Goal: Complete application form

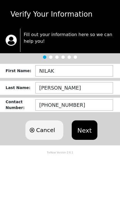
click at [85, 130] on button "Next" at bounding box center [83, 130] width 25 height 19
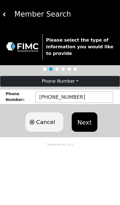
click at [85, 124] on button "Next" at bounding box center [83, 122] width 25 height 19
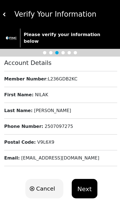
click at [87, 182] on button "Next" at bounding box center [83, 188] width 25 height 19
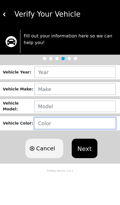
click at [43, 127] on input "text" at bounding box center [74, 123] width 81 height 11
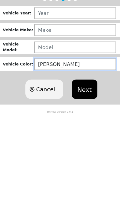
type input "MAROON"
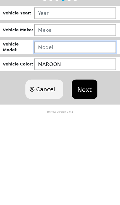
click at [40, 101] on input "text" at bounding box center [74, 106] width 81 height 11
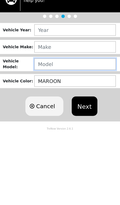
type input "G"
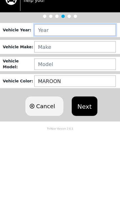
click at [41, 67] on input "text" at bounding box center [74, 72] width 81 height 11
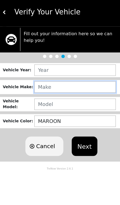
click at [39, 87] on input "text" at bounding box center [74, 89] width 81 height 11
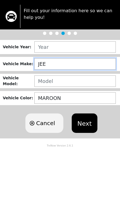
type input "JEEP"
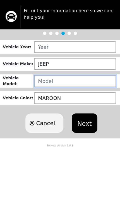
click at [40, 101] on input "text" at bounding box center [74, 106] width 81 height 11
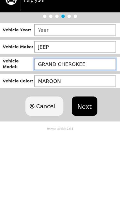
type input "GRAND CHEROKEE"
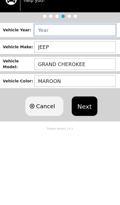
click at [38, 67] on input "text" at bounding box center [74, 72] width 81 height 11
